Goal: Task Accomplishment & Management: Use online tool/utility

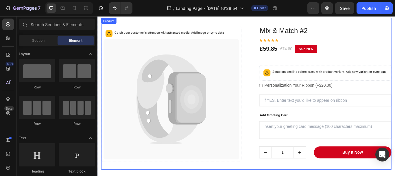
scroll to position [434, 0]
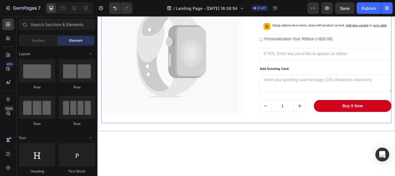
click at [269, 65] on div "Catch your customer's attention with attracted media. Add image or sync data (P…" at bounding box center [271, 52] width 338 height 176
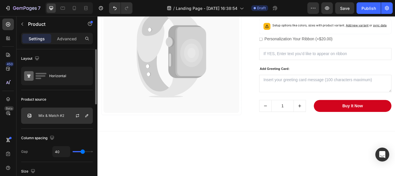
click at [64, 116] on div "Mix & Match #2" at bounding box center [57, 115] width 72 height 16
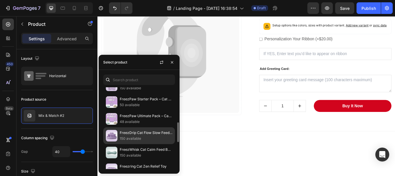
scroll to position [174, 0]
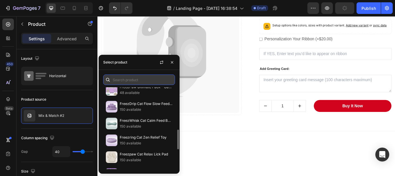
click at [136, 78] on input "text" at bounding box center [139, 79] width 72 height 10
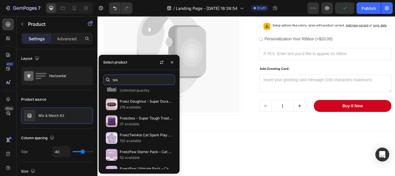
scroll to position [0, 0]
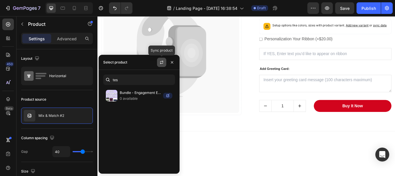
click at [165, 63] on button "button" at bounding box center [161, 62] width 9 height 9
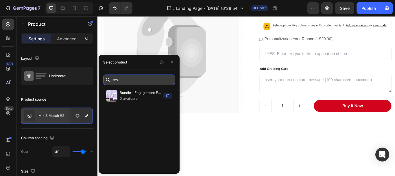
click at [126, 79] on input "tes" at bounding box center [139, 79] width 72 height 10
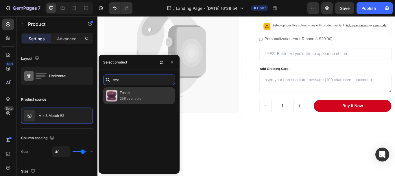
type input "test"
click at [127, 94] on p "Test p" at bounding box center [146, 93] width 53 height 6
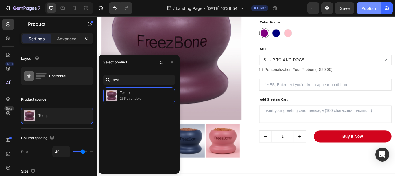
click at [367, 8] on div "Publish" at bounding box center [369, 8] width 14 height 6
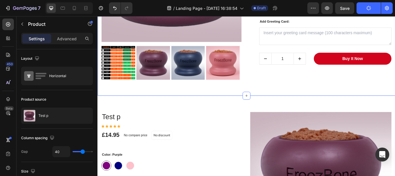
scroll to position [463, 0]
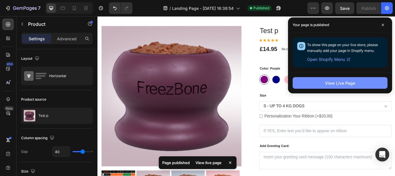
click at [348, 82] on div "View Live Page" at bounding box center [340, 83] width 30 height 6
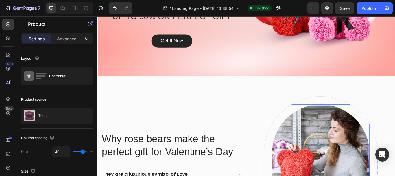
scroll to position [0, 0]
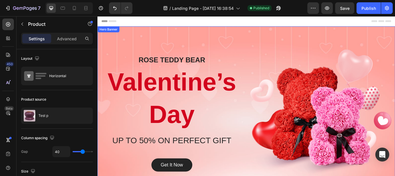
click at [266, 35] on div "Overlay" at bounding box center [270, 129] width 347 height 203
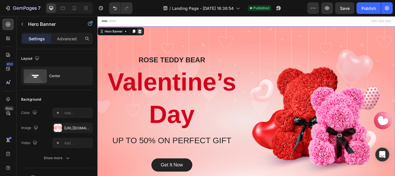
click at [146, 34] on icon at bounding box center [146, 34] width 5 height 5
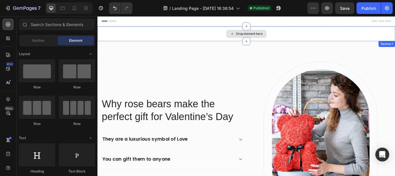
click at [149, 38] on div "Drop element here" at bounding box center [270, 36] width 347 height 17
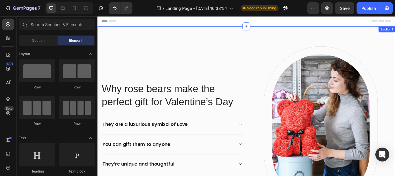
click at [395, 35] on div "Why rose bears make the perfect gift for Valentine’s Day Heading They are a lux…" at bounding box center [270, 146] width 347 height 237
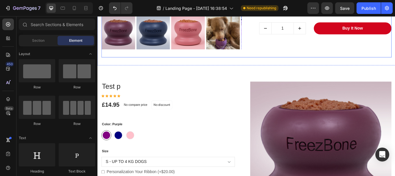
scroll to position [174, 0]
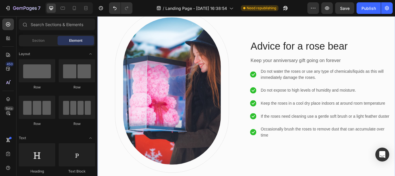
scroll to position [203, 0]
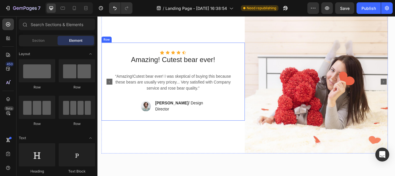
scroll to position [499, 0]
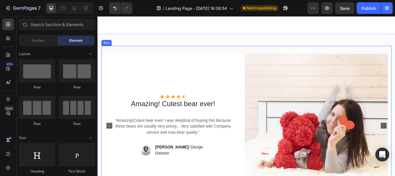
click at [266, 66] on div "Icon Icon Icon Icon Icon Icon List Hoz Amazing! Cutest bear ever! Text block “A…" at bounding box center [271, 144] width 338 height 186
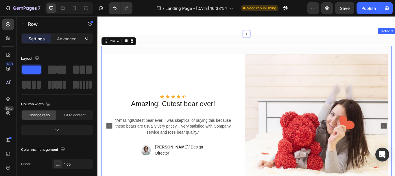
click at [266, 60] on div "Icon Icon Icon Icon Icon Icon List Hoz Amazing! Cutest bear ever! Text block “A…" at bounding box center [270, 144] width 347 height 214
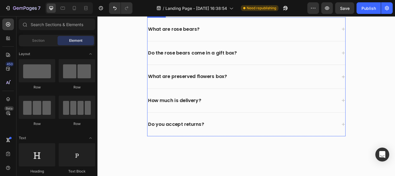
scroll to position [470, 0]
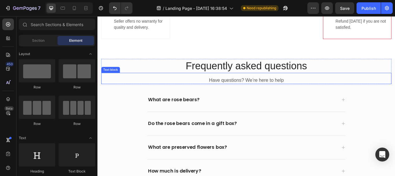
click at [395, 95] on div "Have questions? We’re here to help" at bounding box center [271, 91] width 338 height 8
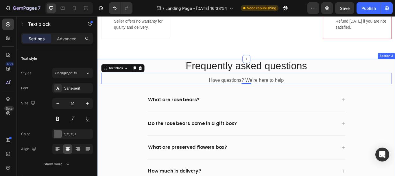
click at [395, 111] on div "Frequently asked questions Heading Have questions? We’re here to help Text bloc…" at bounding box center [270, 163] width 347 height 195
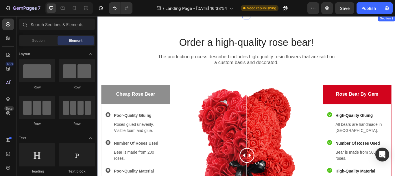
scroll to position [231, 0]
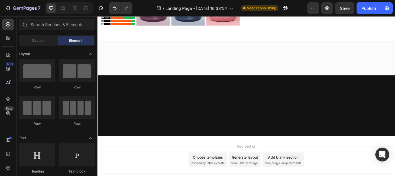
click at [395, 72] on div at bounding box center [270, 65] width 347 height 39
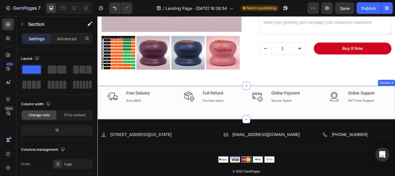
scroll to position [172, 0]
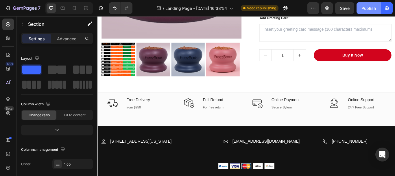
click at [376, 12] on button "Publish" at bounding box center [369, 8] width 24 height 12
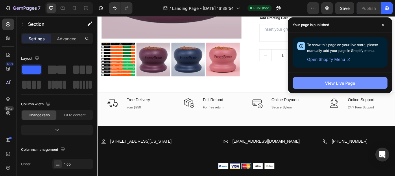
click at [334, 81] on div "View Live Page" at bounding box center [340, 83] width 30 height 6
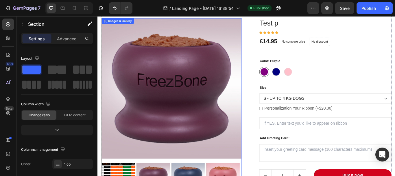
scroll to position [0, 0]
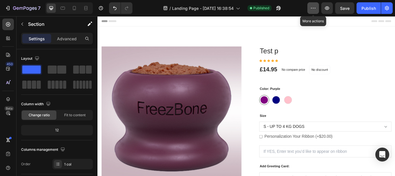
click at [310, 9] on icon "button" at bounding box center [313, 8] width 6 height 6
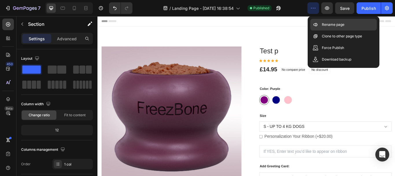
click at [336, 27] on p "Rename page" at bounding box center [333, 25] width 23 height 6
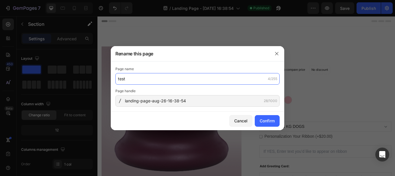
type input "test"
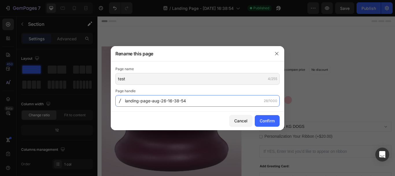
click at [194, 104] on input "landing-page-aug-26-16-38-54" at bounding box center [197, 101] width 164 height 12
type input "test"
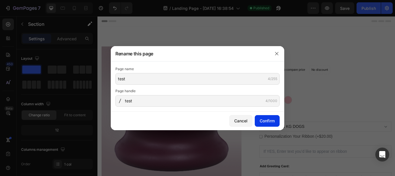
click at [269, 121] on div "Confirm" at bounding box center [267, 120] width 15 height 6
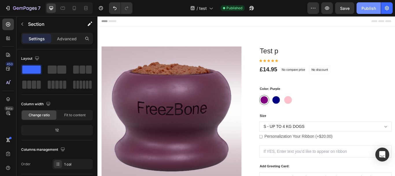
click at [370, 7] on div "Publish" at bounding box center [369, 8] width 14 height 6
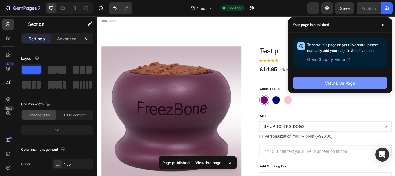
click at [342, 86] on div "View Live Page" at bounding box center [340, 83] width 30 height 6
